Goal: Find specific page/section: Find specific page/section

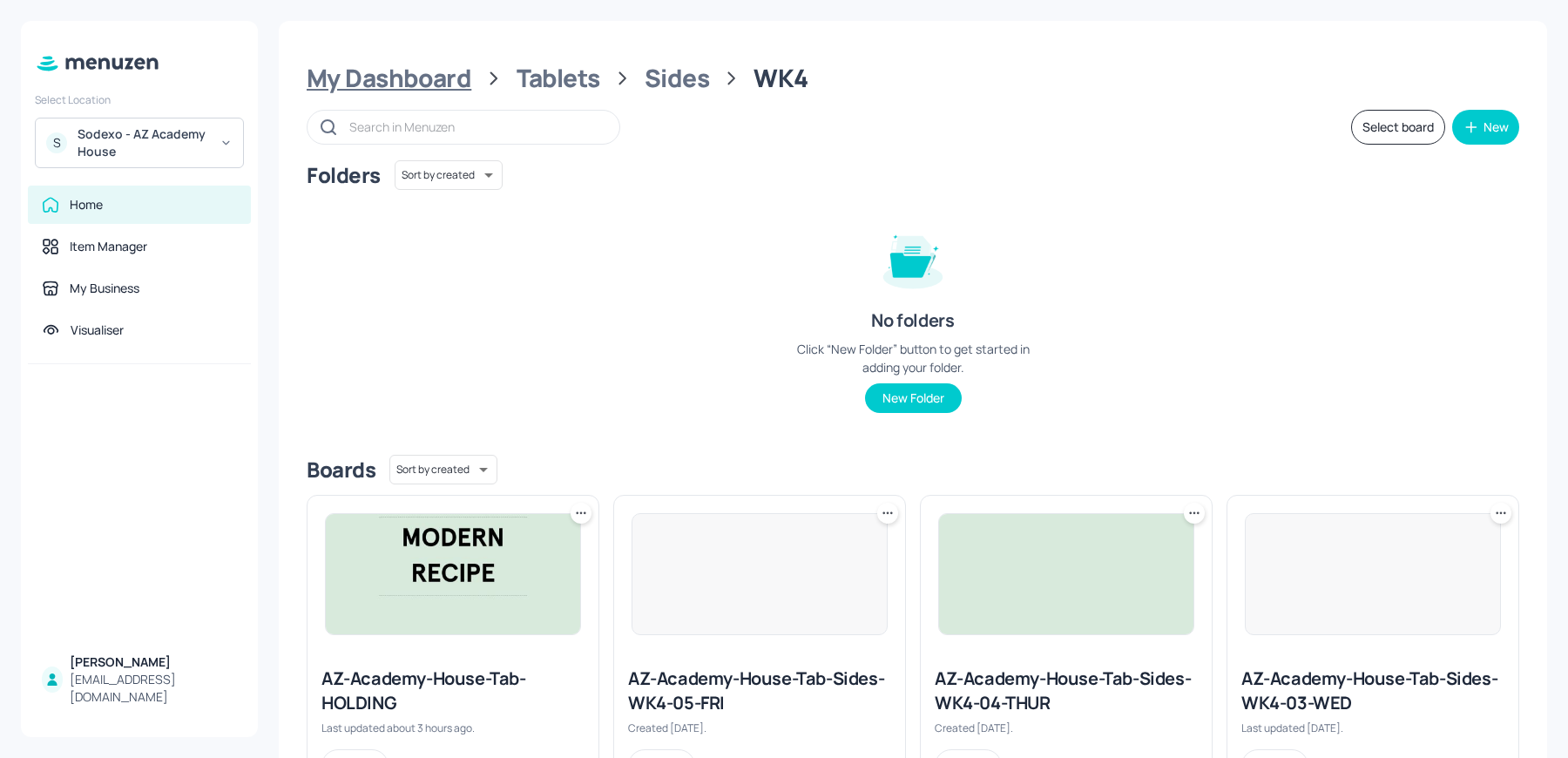
click at [443, 79] on div "My Dashboard" at bounding box center [389, 79] width 165 height 32
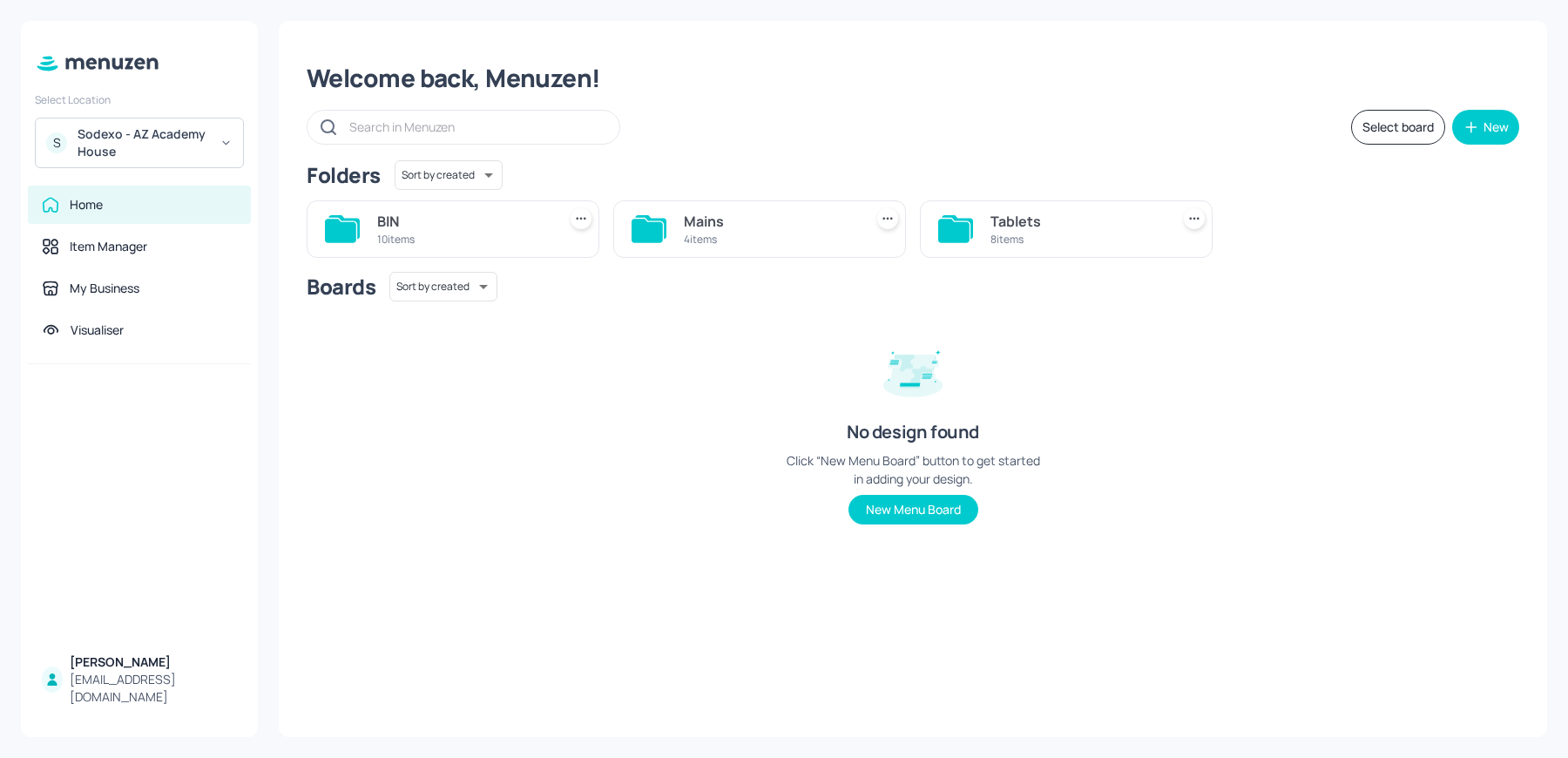
click at [751, 233] on div "4 items" at bounding box center [770, 240] width 172 height 15
click at [1368, 232] on div "5 items" at bounding box center [1384, 240] width 172 height 15
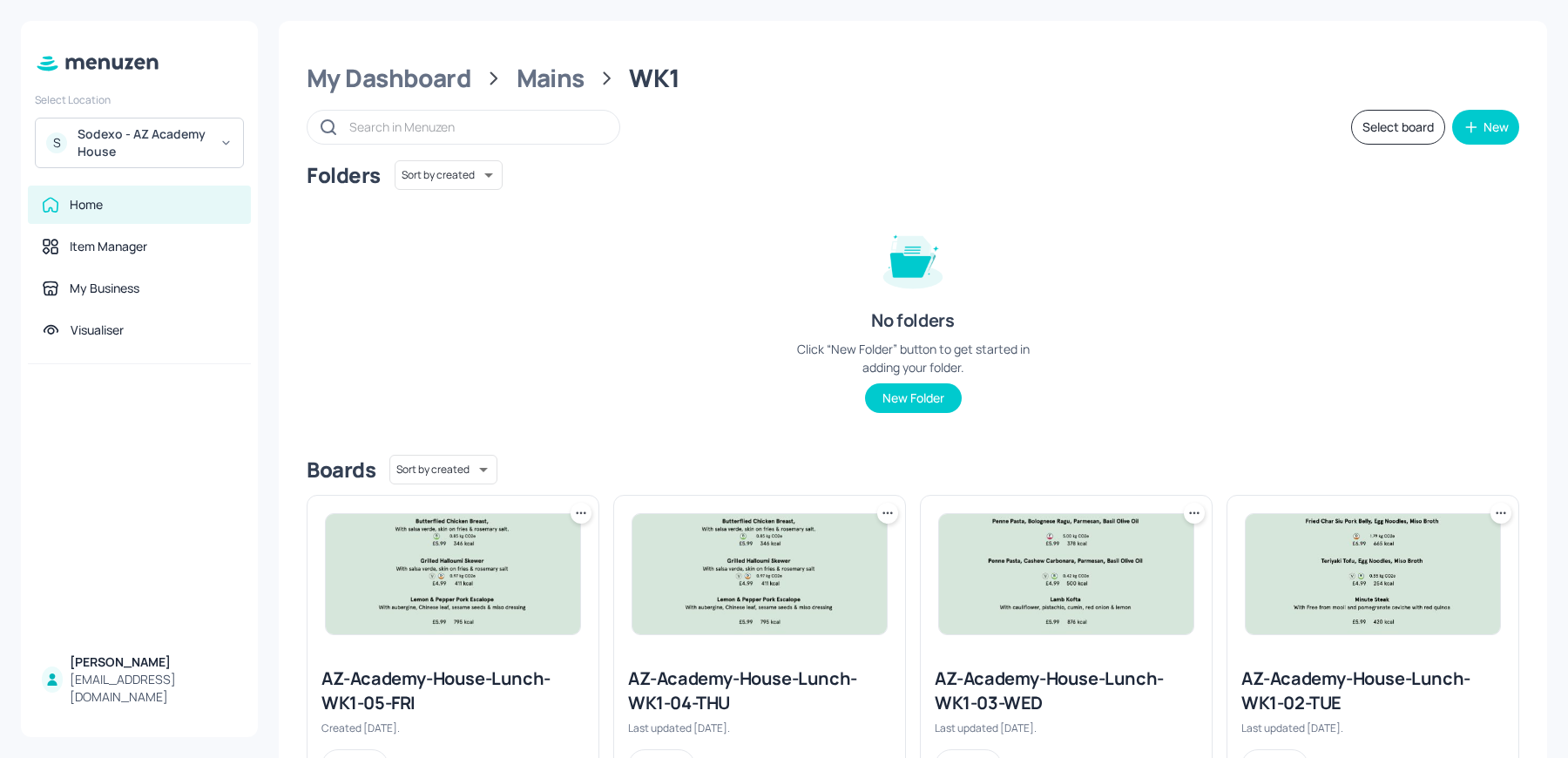
scroll to position [395, 0]
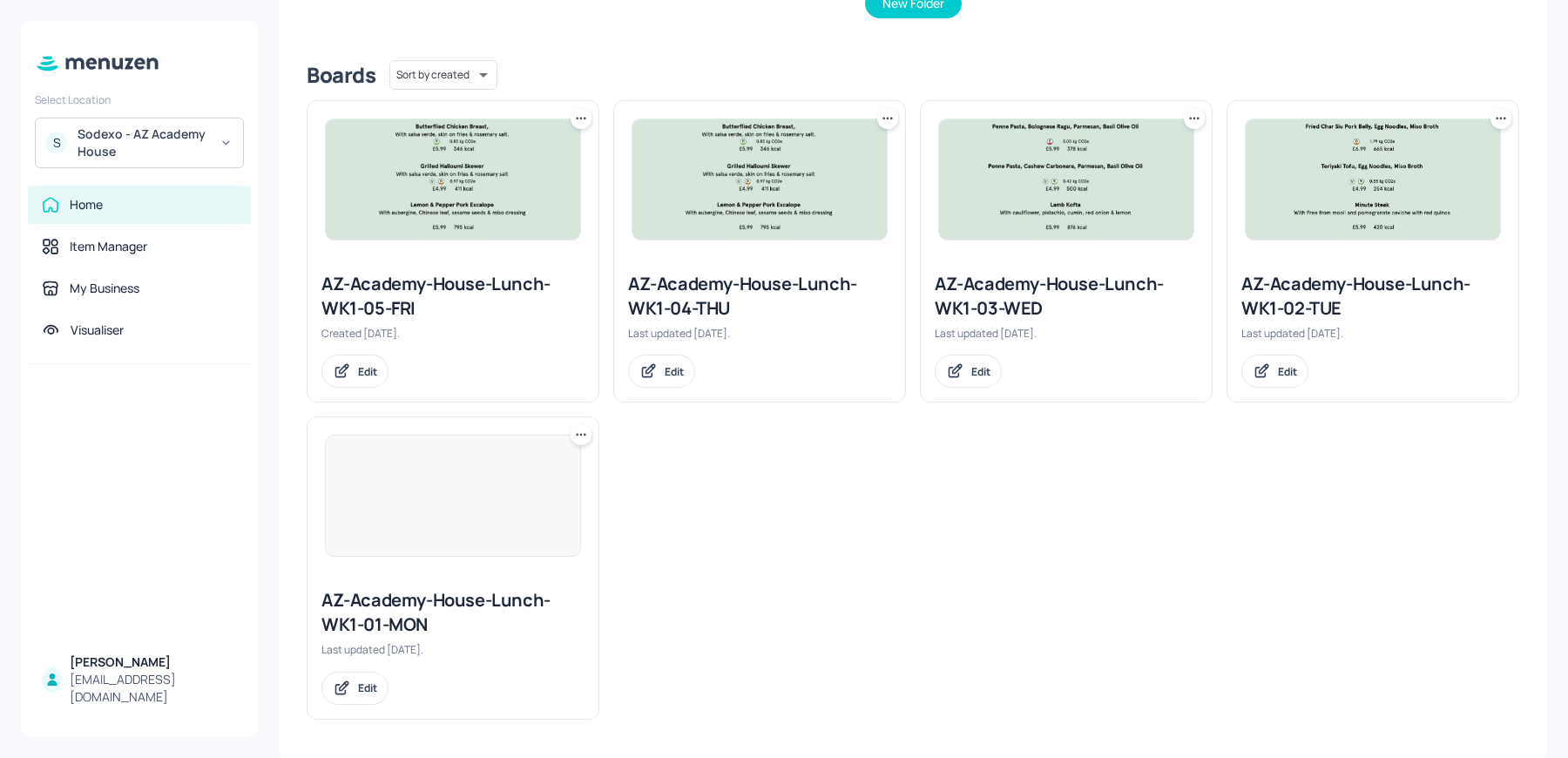
click at [466, 281] on div "AZ-Academy-House-Lunch-WK1-05-FRI" at bounding box center [452, 296] width 263 height 49
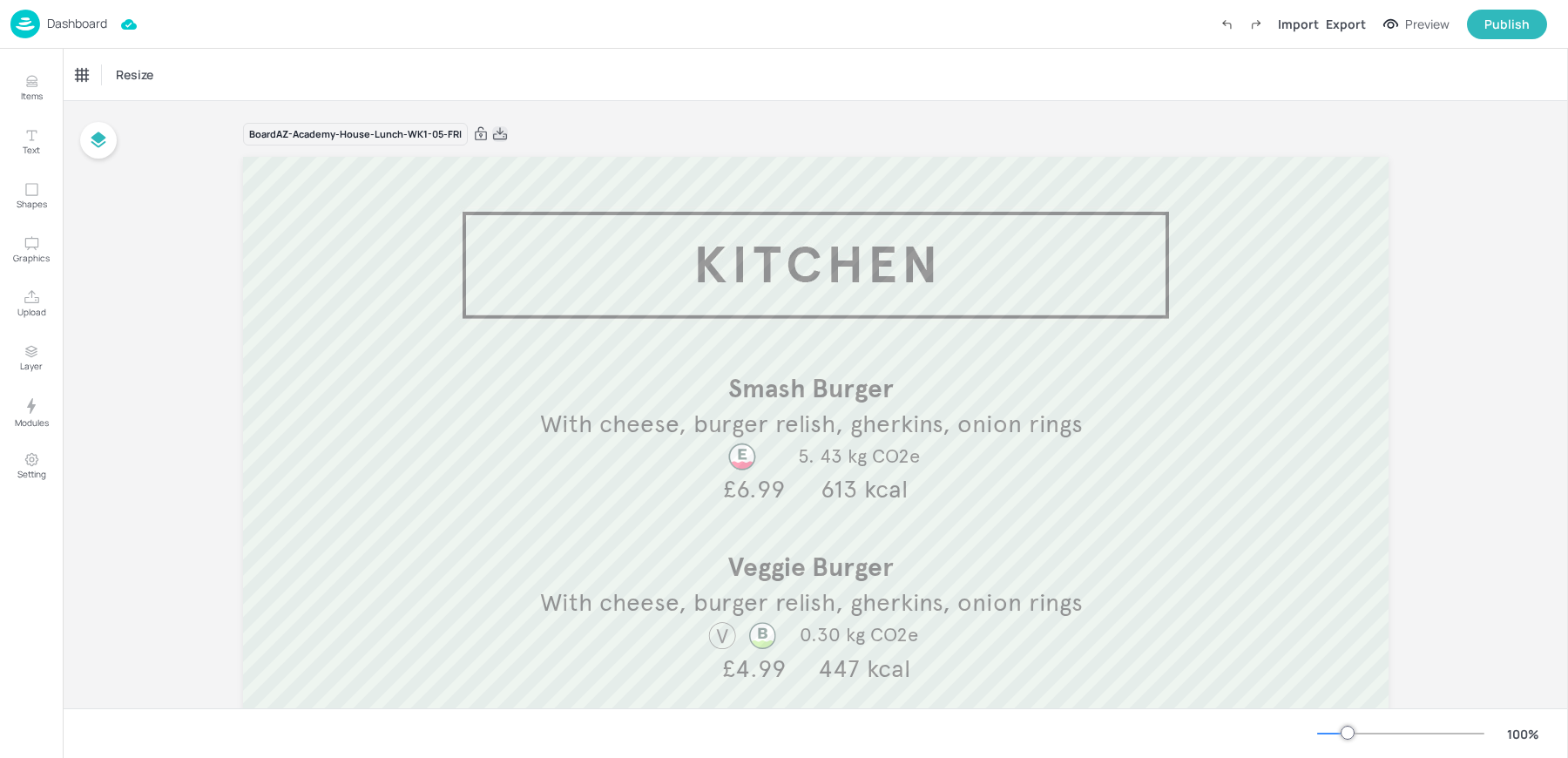
click at [497, 134] on icon at bounding box center [500, 134] width 16 height 18
click at [64, 28] on p "Dashboard" at bounding box center [77, 23] width 60 height 12
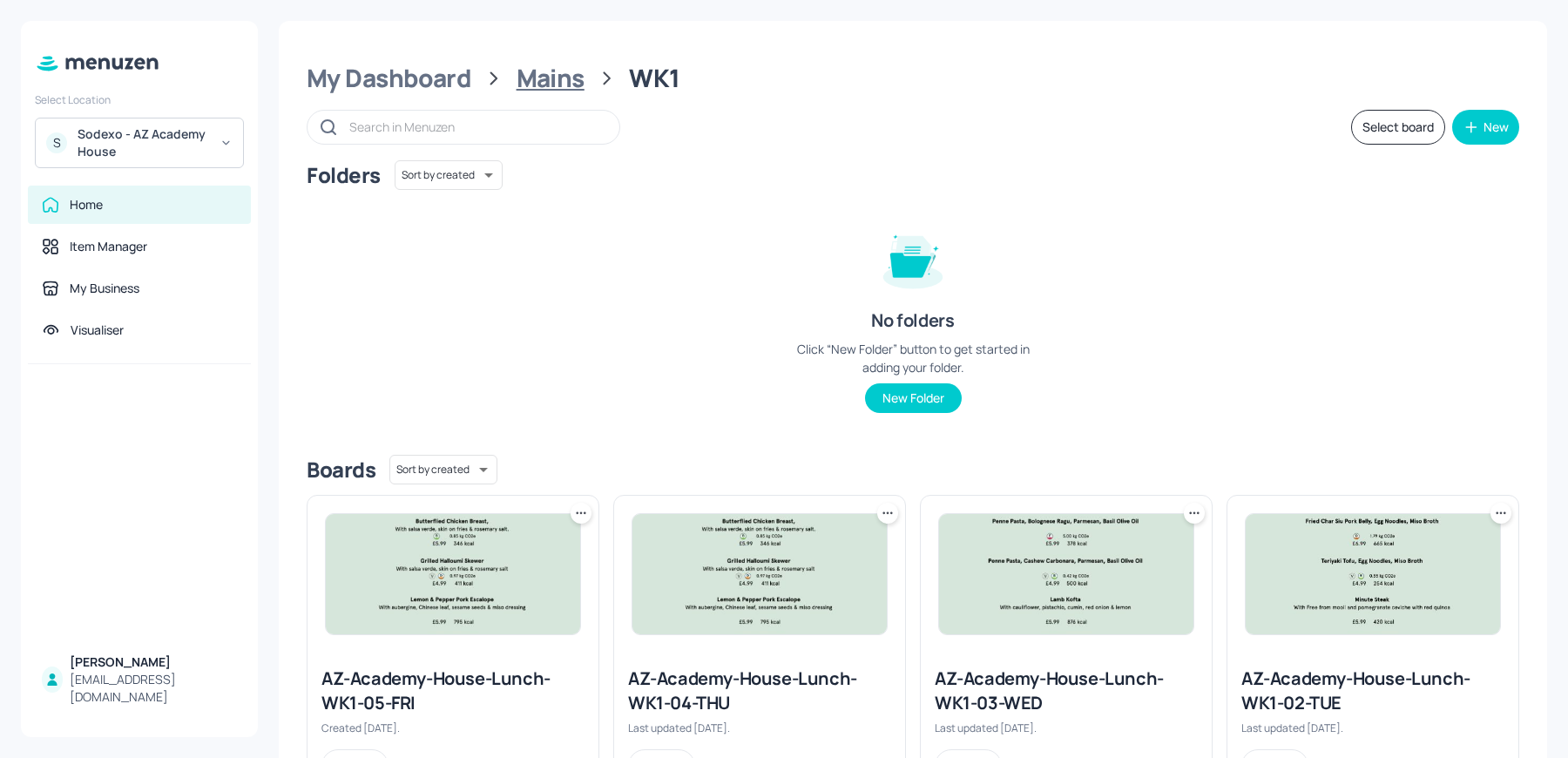
click at [531, 88] on div "Mains" at bounding box center [550, 79] width 68 height 32
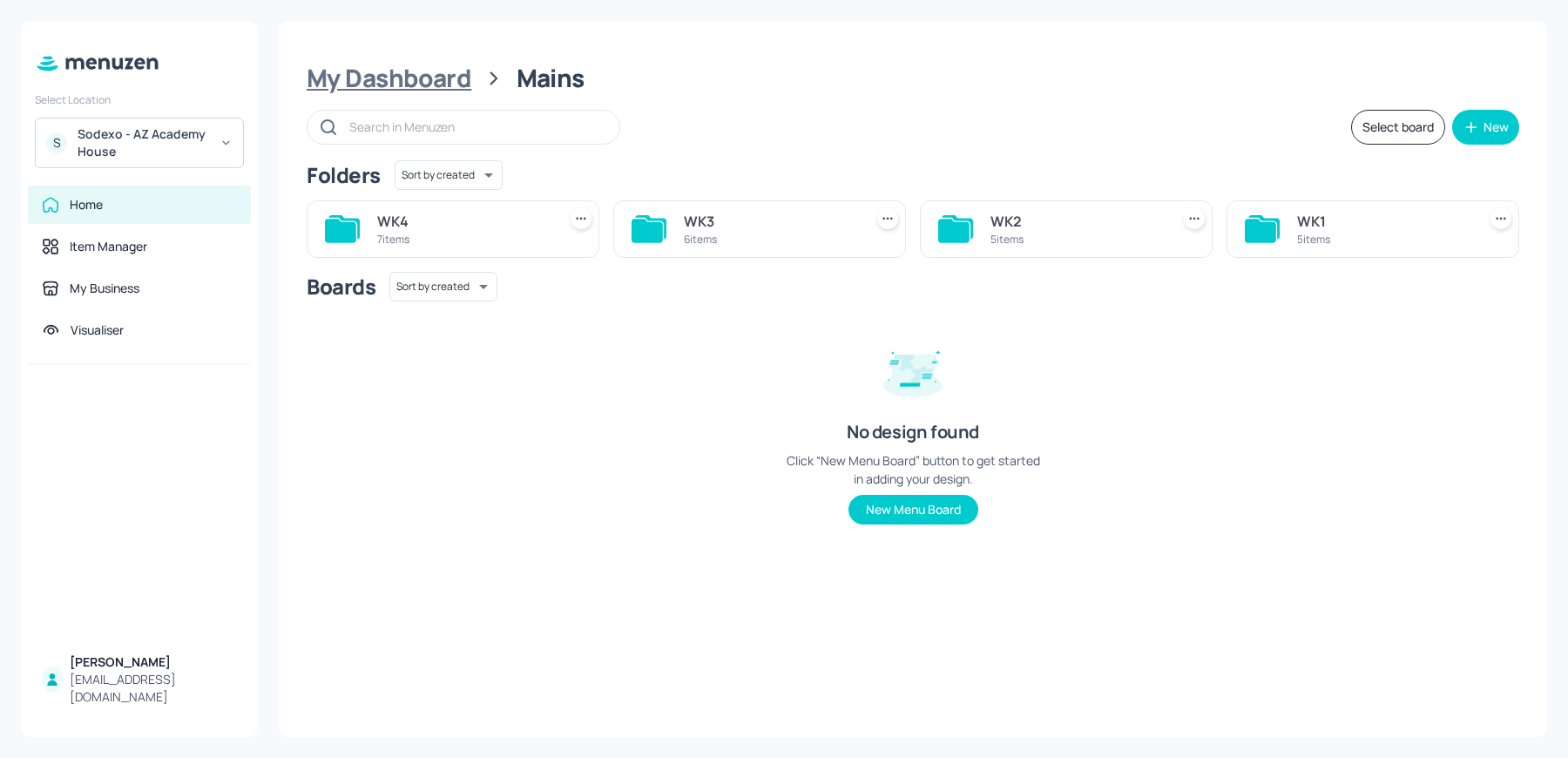
click at [433, 81] on div "My Dashboard" at bounding box center [389, 79] width 165 height 32
click at [969, 219] on icon at bounding box center [958, 226] width 32 height 23
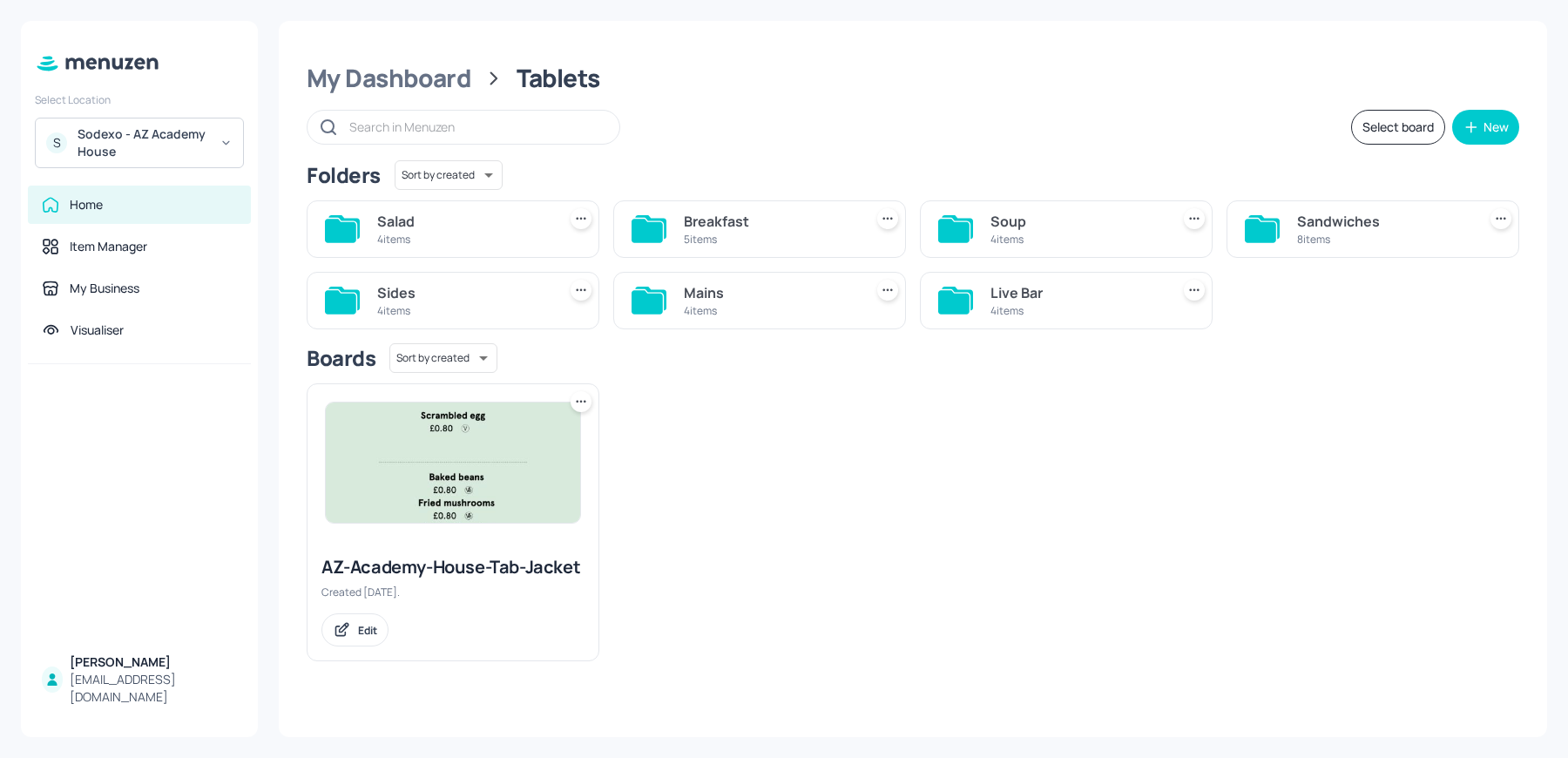
click at [767, 308] on div "4 items" at bounding box center [770, 311] width 172 height 15
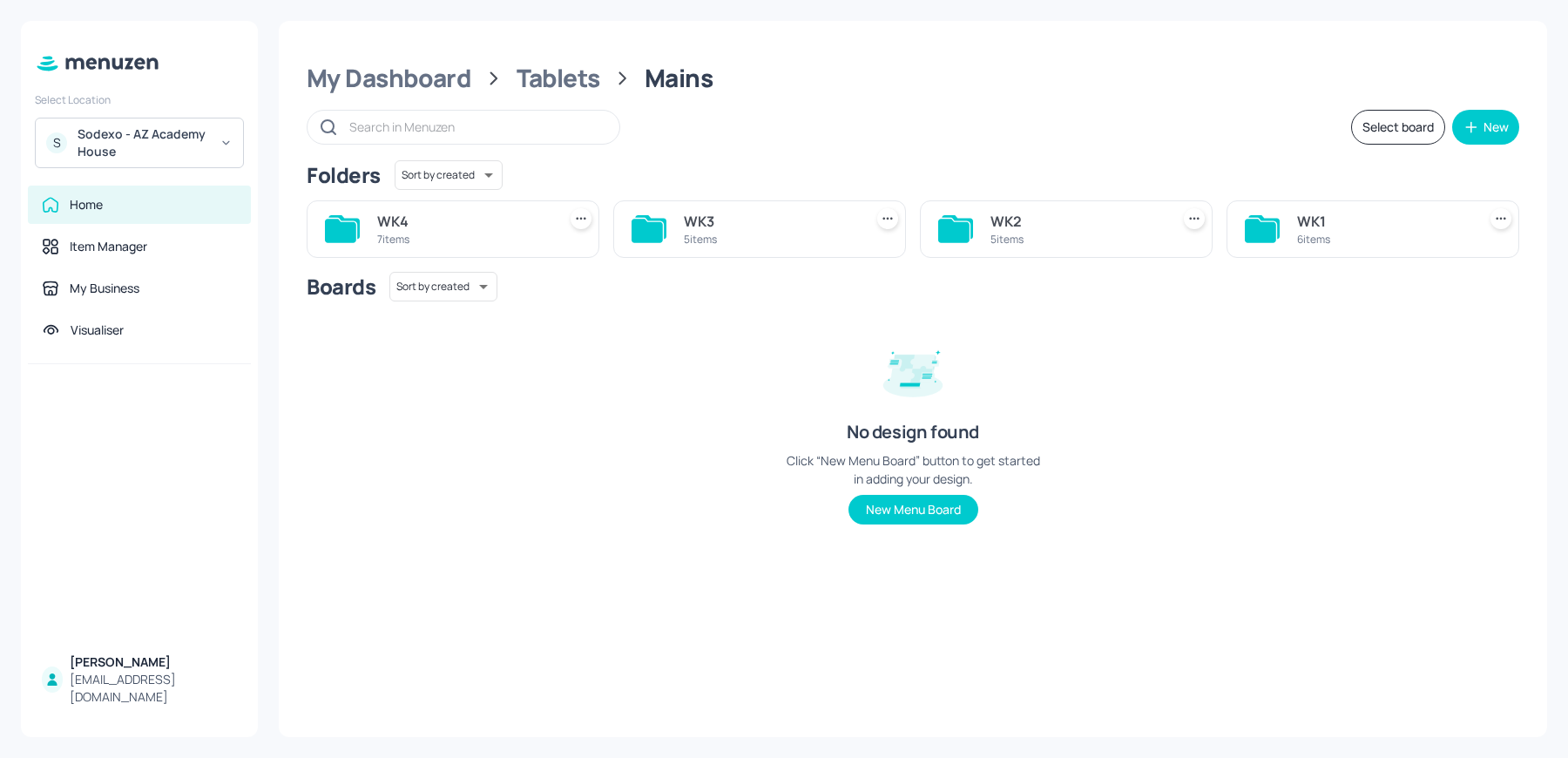
click at [1375, 232] on div "6 items" at bounding box center [1384, 240] width 172 height 15
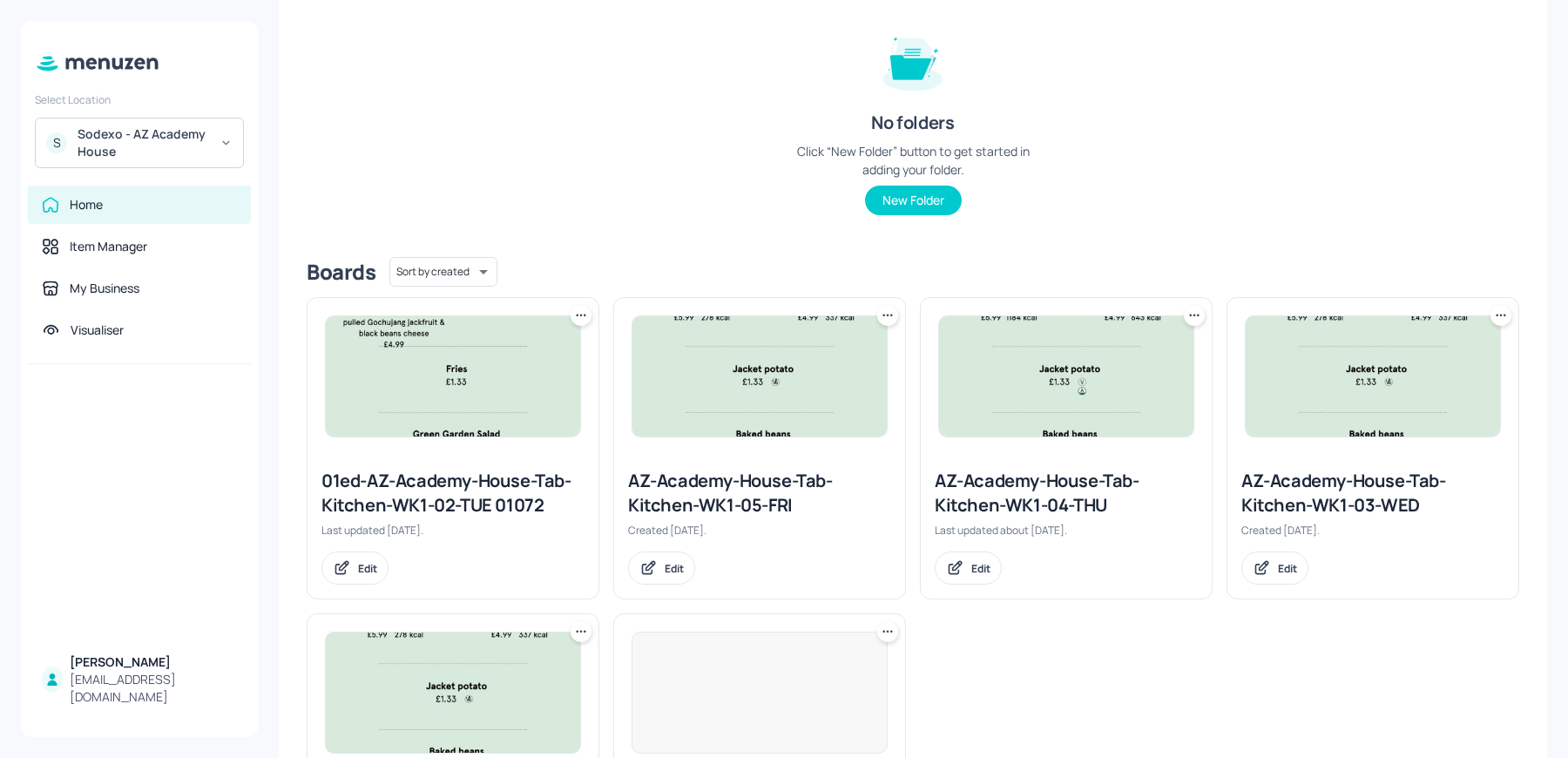
scroll to position [224, 0]
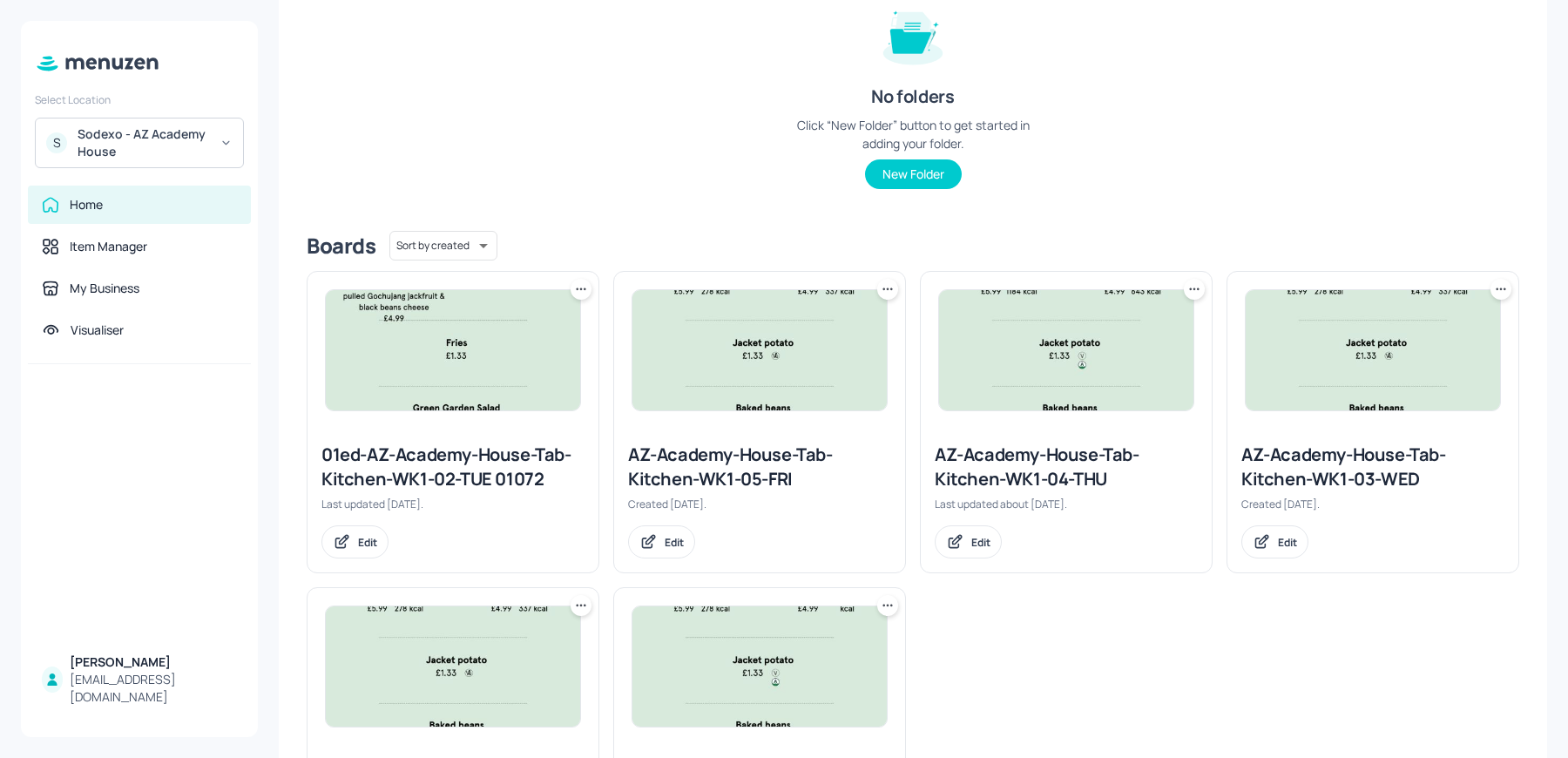
click at [755, 464] on div "AZ-Academy-House-Tab-Kitchen-WK1-05-FRI" at bounding box center [759, 467] width 263 height 49
